Goal: Information Seeking & Learning: Learn about a topic

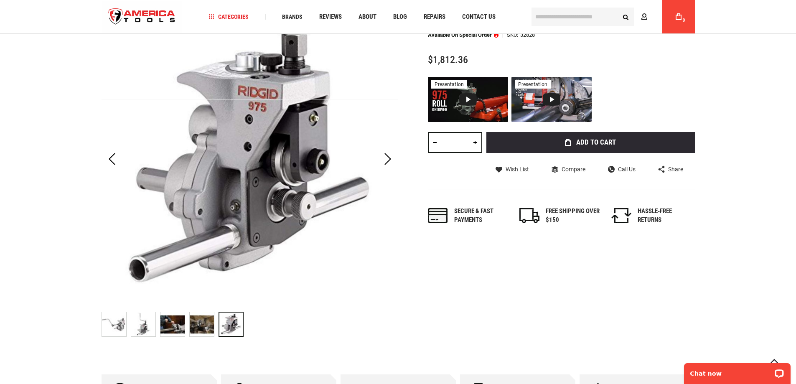
click at [182, 324] on img "RIDGID 32828 ROLL GROOVER, 975 COPPER" at bounding box center [173, 324] width 24 height 24
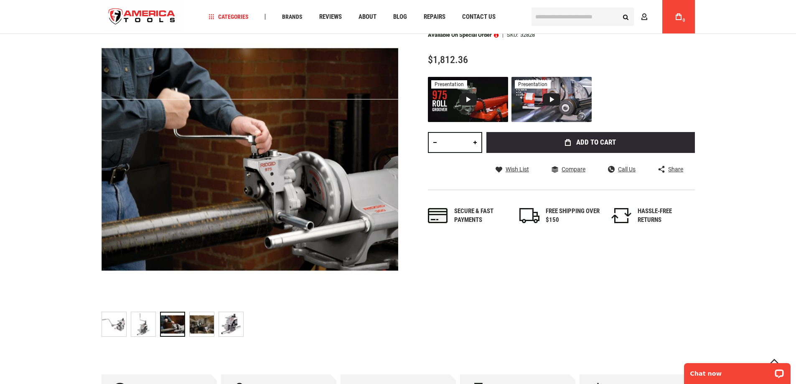
click at [199, 329] on img "RIDGID 32828 ROLL GROOVER, 975 COPPER" at bounding box center [202, 324] width 24 height 24
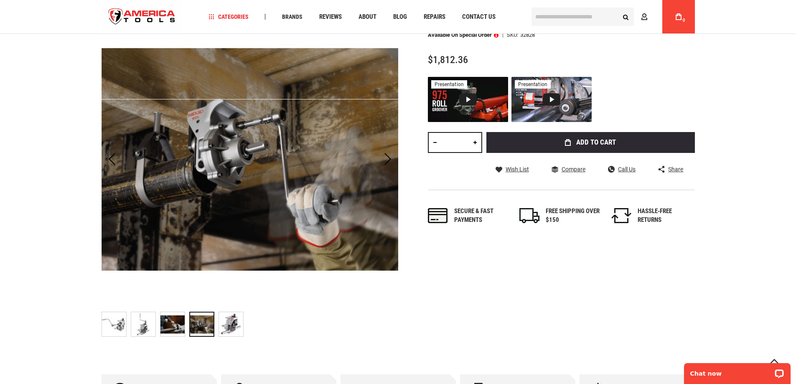
click at [169, 326] on img "RIDGID 32828 ROLL GROOVER, 975 COPPER" at bounding box center [173, 324] width 24 height 24
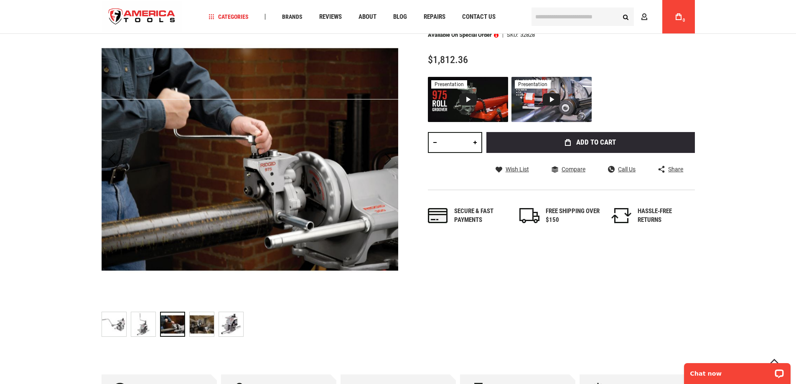
click at [209, 327] on img "RIDGID 32828 ROLL GROOVER, 975 COPPER" at bounding box center [202, 324] width 24 height 24
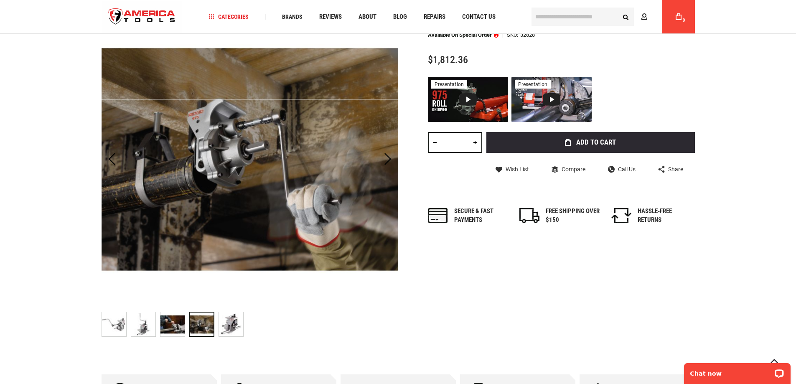
click at [175, 320] on img "RIDGID 32828 ROLL GROOVER, 975 COPPER" at bounding box center [173, 324] width 24 height 24
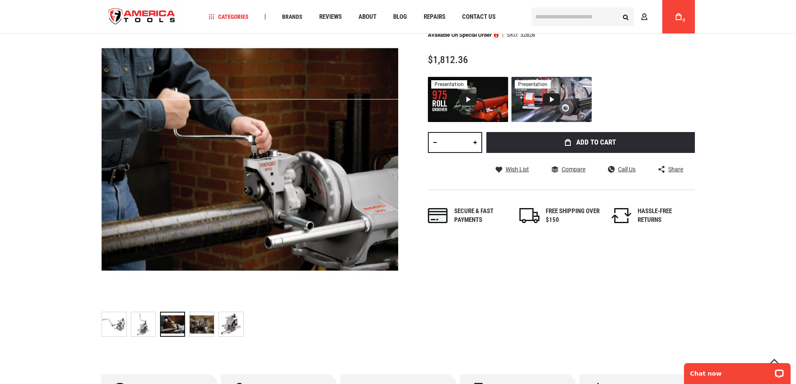
click at [199, 329] on img "RIDGID 32828 ROLL GROOVER, 975 COPPER" at bounding box center [202, 324] width 24 height 24
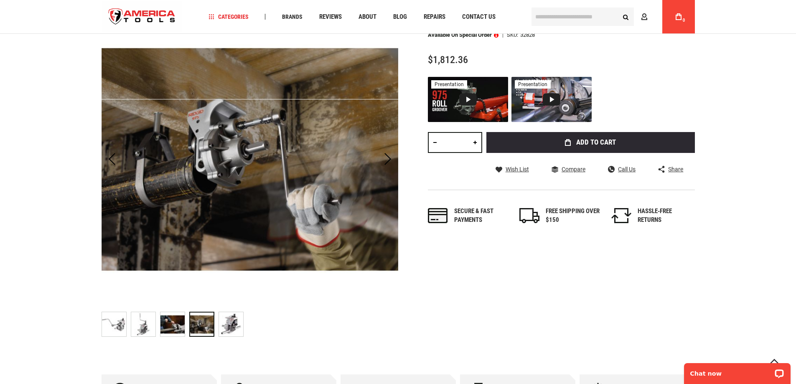
click at [238, 326] on img "RIDGID 32828 ROLL GROOVER, 975 COPPER" at bounding box center [231, 324] width 24 height 24
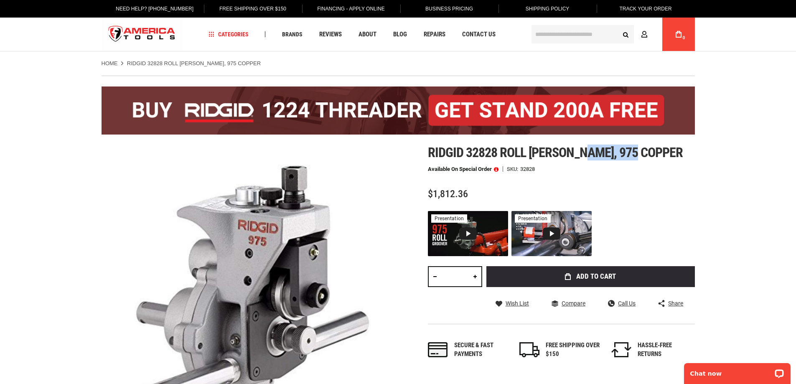
drag, startPoint x: 588, startPoint y: 154, endPoint x: 642, endPoint y: 154, distance: 53.9
click at [642, 154] on span "Ridgid 32828 roll [PERSON_NAME], 975 copper" at bounding box center [555, 153] width 255 height 16
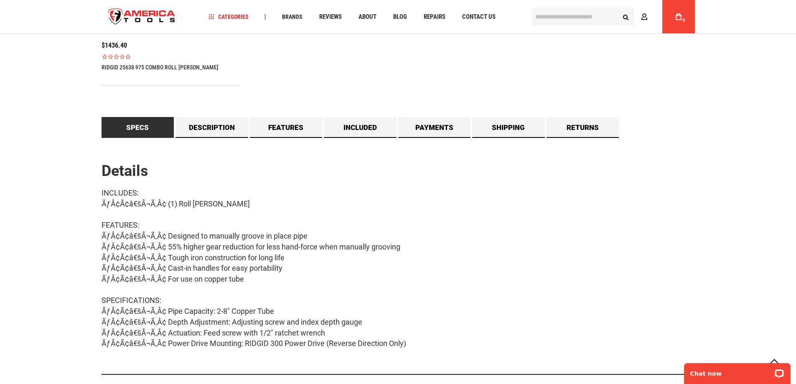
scroll to position [711, 0]
click at [193, 127] on link "Description" at bounding box center [212, 126] width 73 height 21
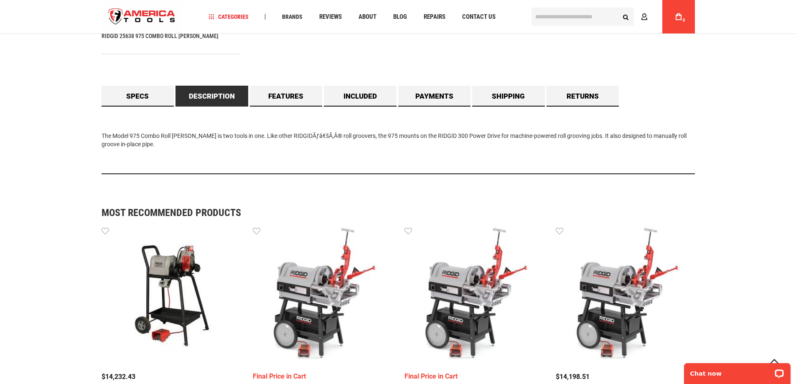
scroll to position [669, 0]
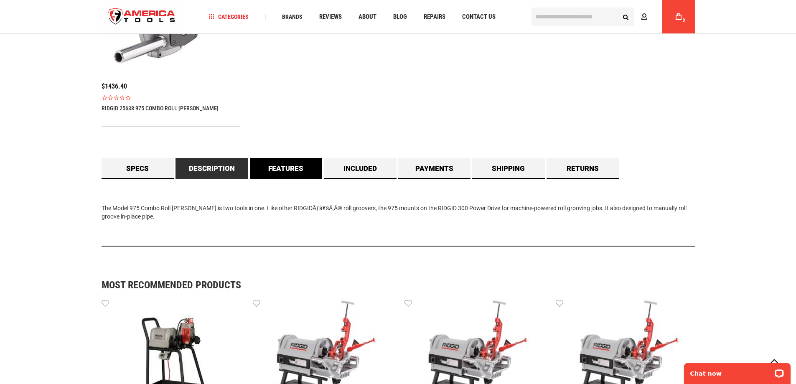
click at [294, 170] on link "Features" at bounding box center [286, 168] width 73 height 21
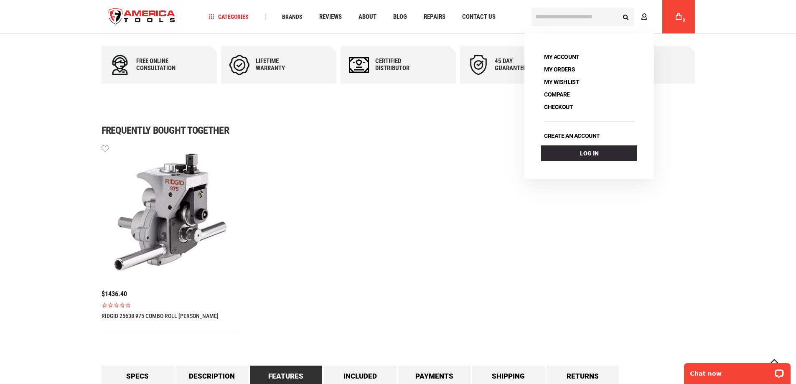
scroll to position [460, 0]
